Goal: Task Accomplishment & Management: Complete application form

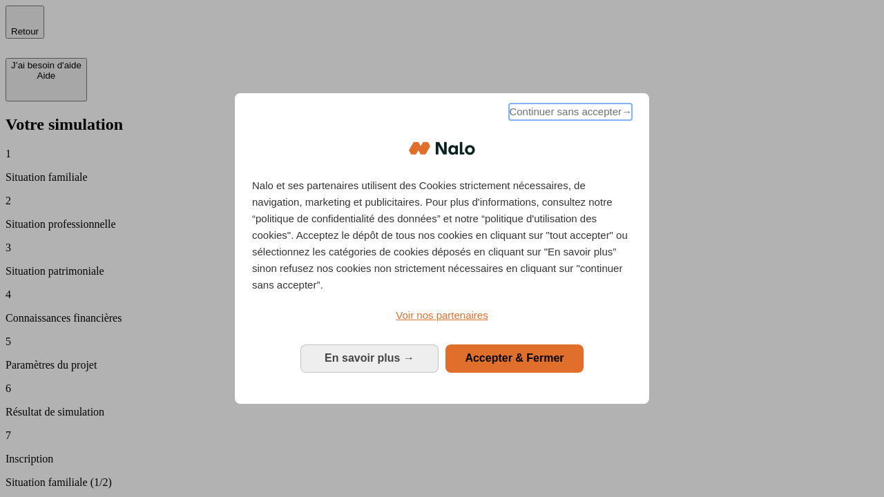
click at [569, 114] on span "Continuer sans accepter →" at bounding box center [570, 112] width 123 height 17
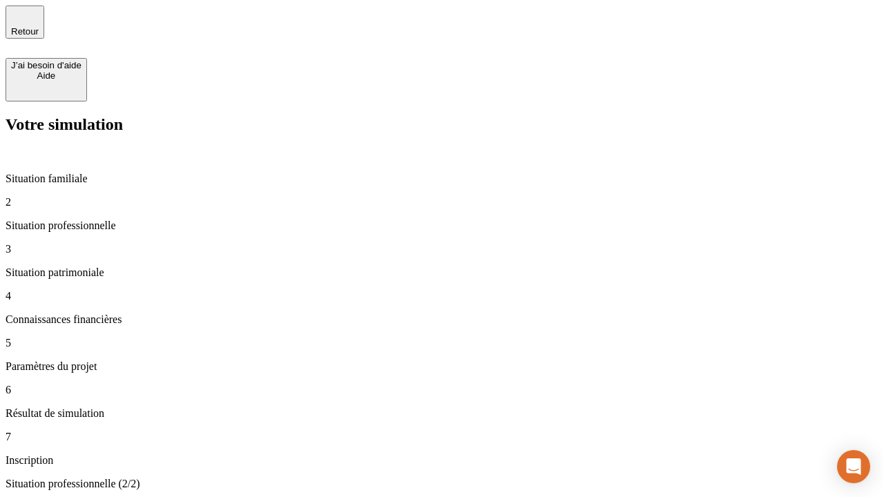
type input "30 000"
type input "40 000"
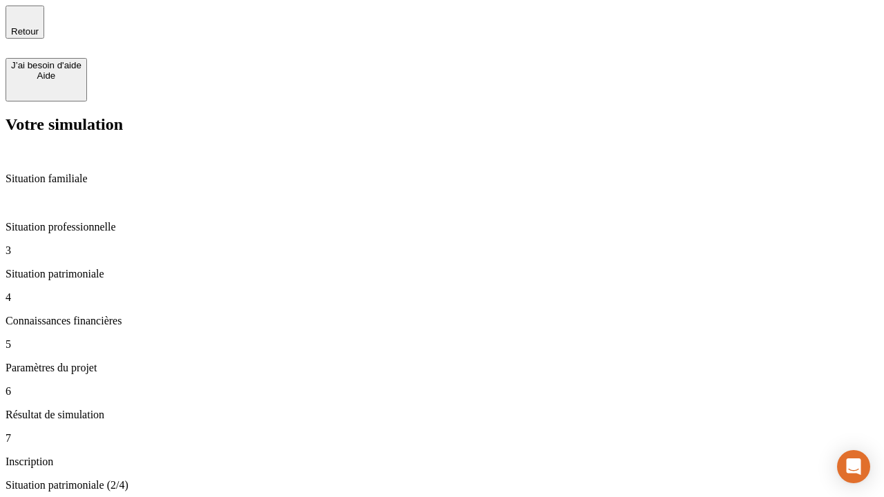
type input "1 100"
type input "20"
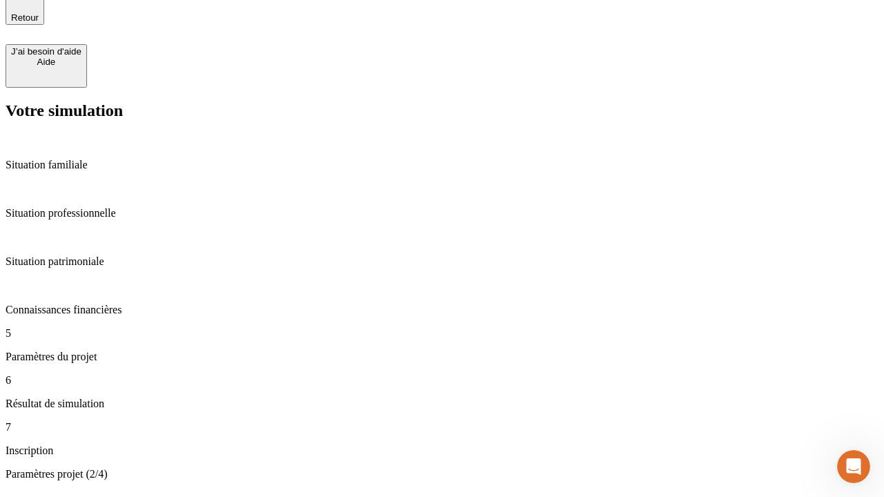
type input "40"
type input "50 000"
type input "640"
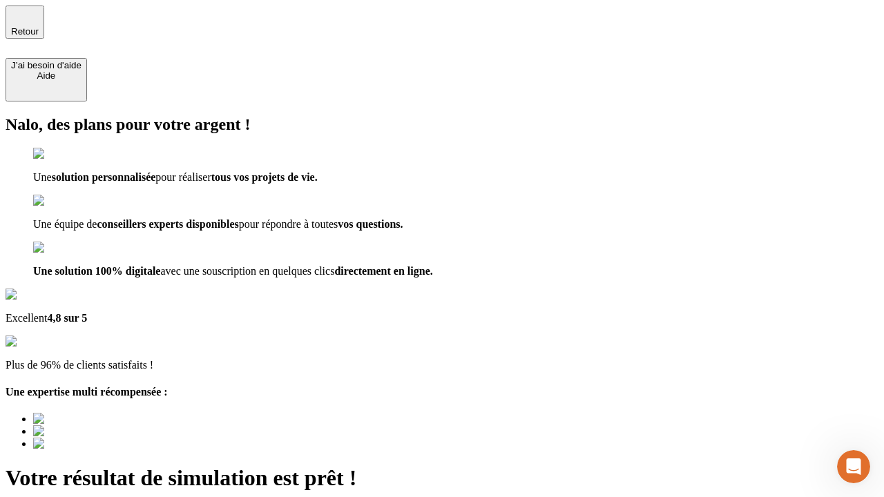
type input "[EMAIL_ADDRESS][DOMAIN_NAME]"
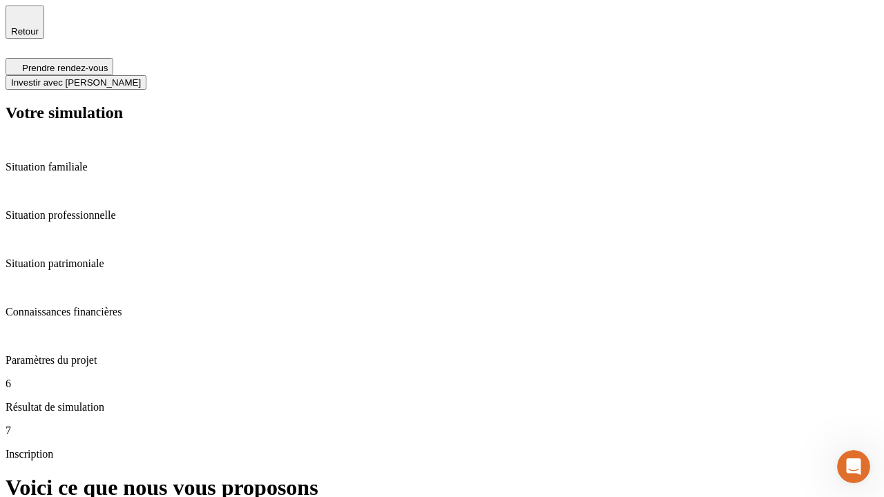
click at [141, 77] on span "Investir avec [PERSON_NAME]" at bounding box center [76, 82] width 130 height 10
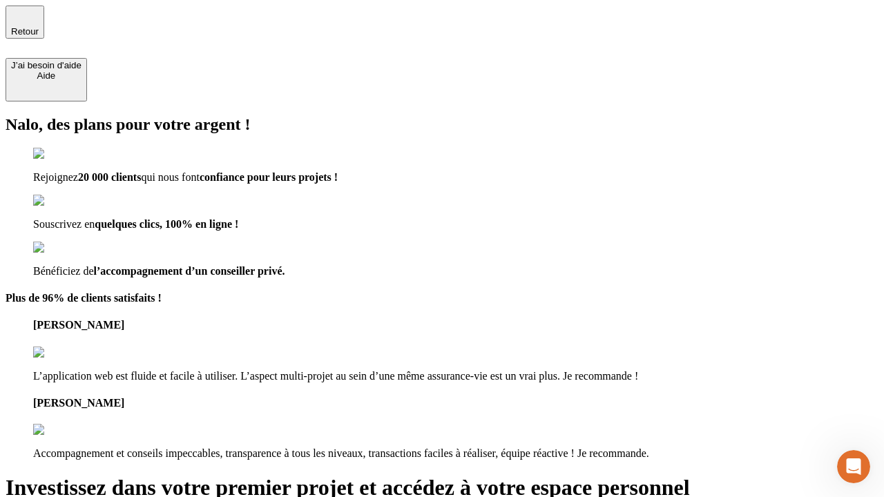
type input "[EMAIL_ADDRESS][DOMAIN_NAME]"
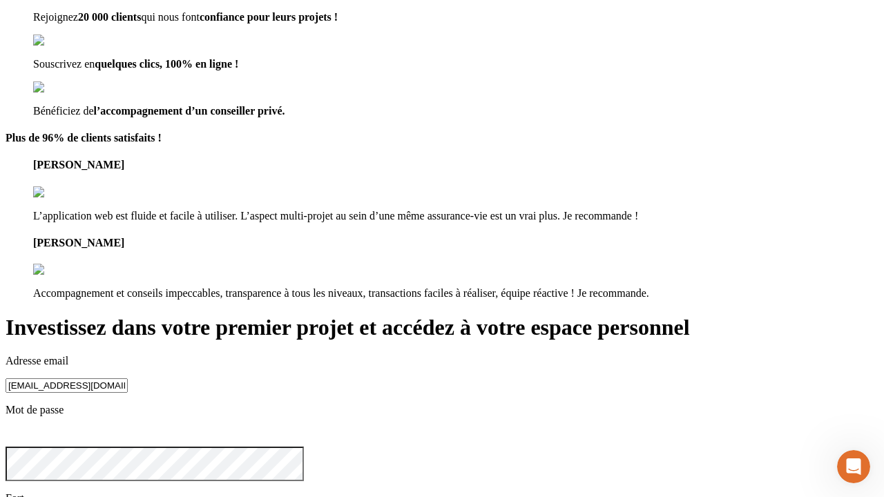
scroll to position [15, 0]
